Goal: Task Accomplishment & Management: Complete application form

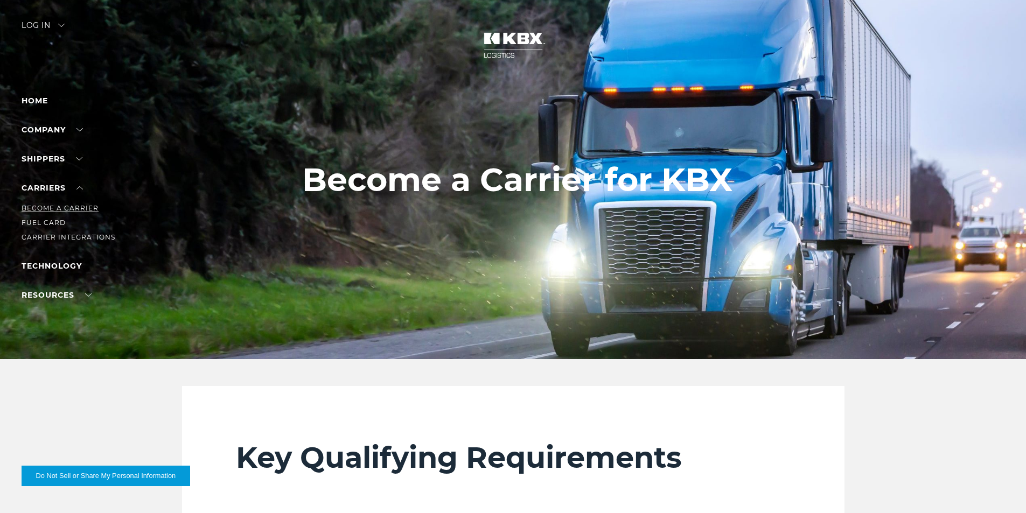
click at [55, 206] on link "Become a Carrier" at bounding box center [60, 208] width 77 height 8
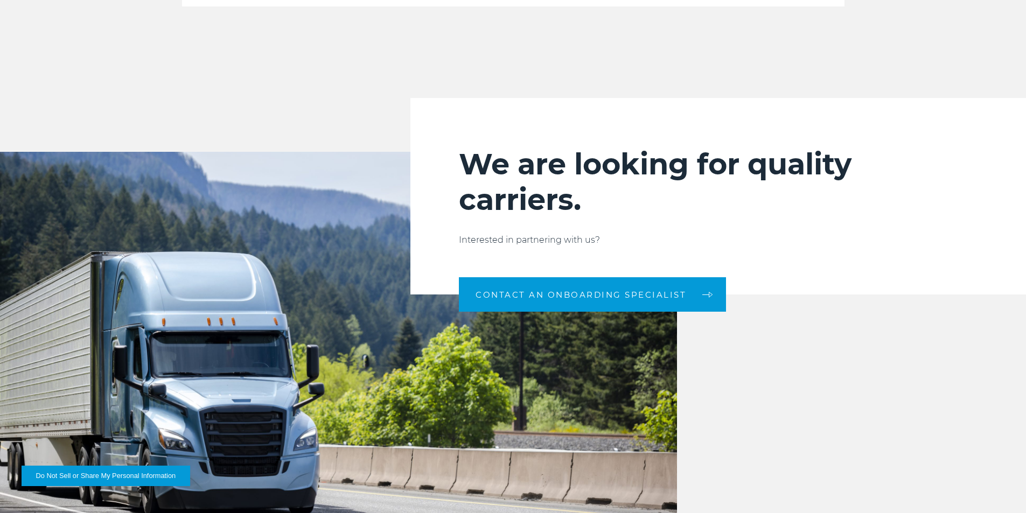
scroll to position [1077, 0]
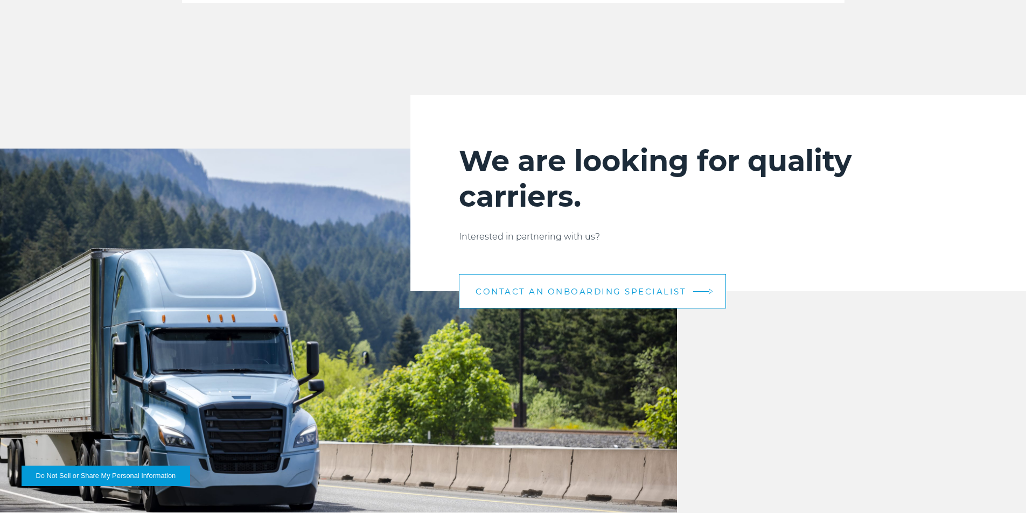
click at [501, 296] on span "CONTACT AN ONBOARDING SPECIALIST" at bounding box center [580, 291] width 211 height 8
